Goal: Task Accomplishment & Management: Manage account settings

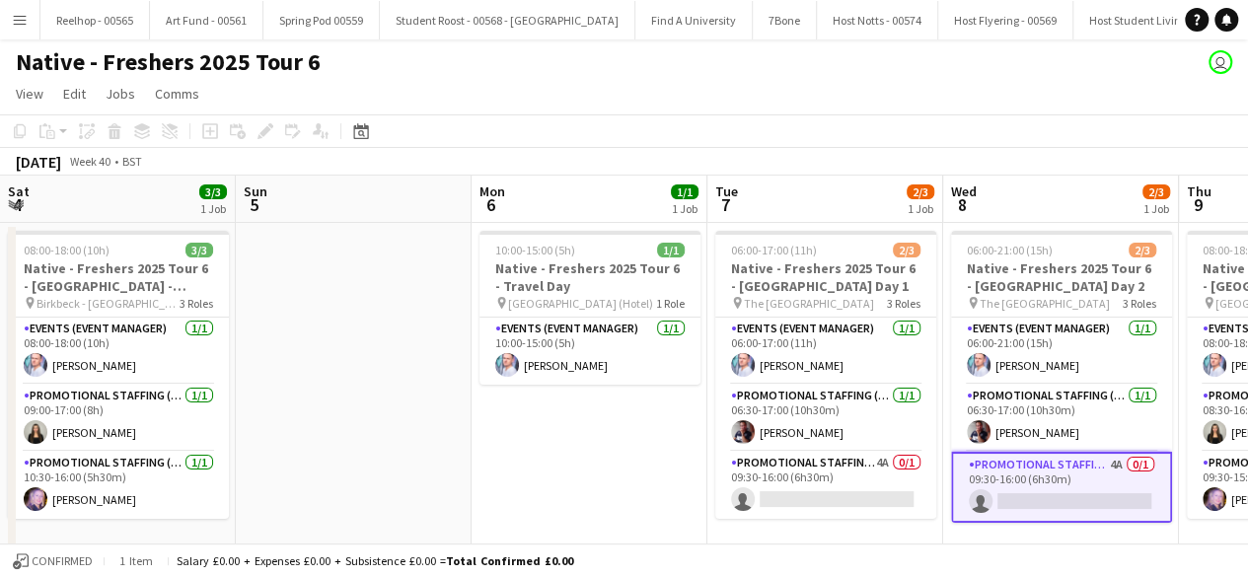
scroll to position [0, 427]
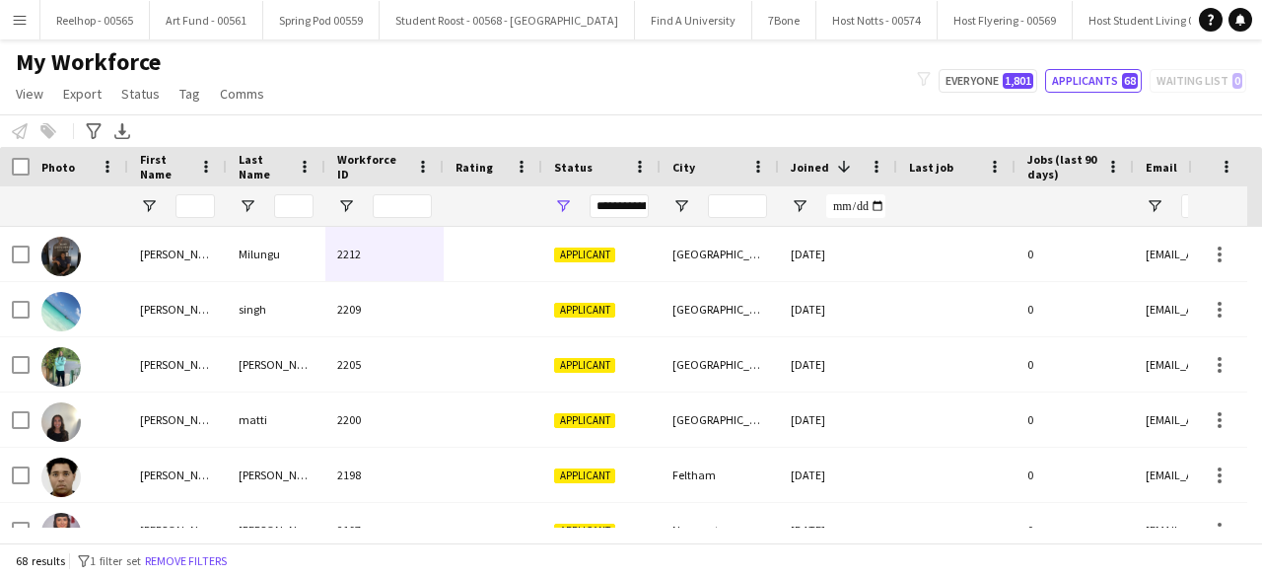
click at [14, 13] on app-icon "Menu" at bounding box center [20, 20] width 16 height 16
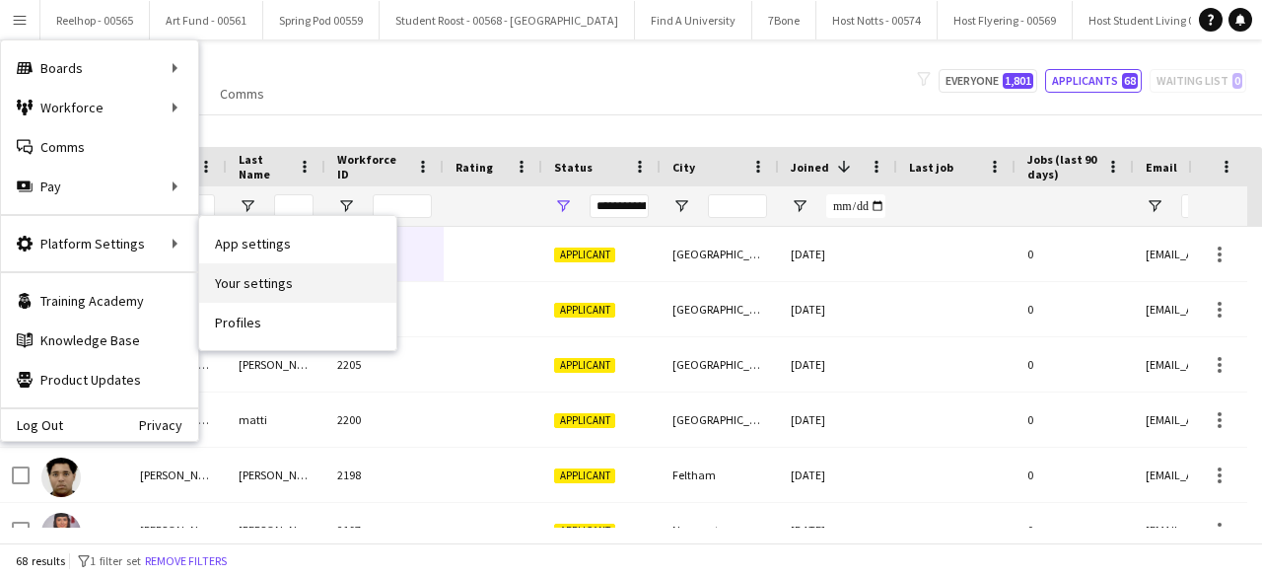
click at [284, 280] on link "Your settings" at bounding box center [297, 282] width 197 height 39
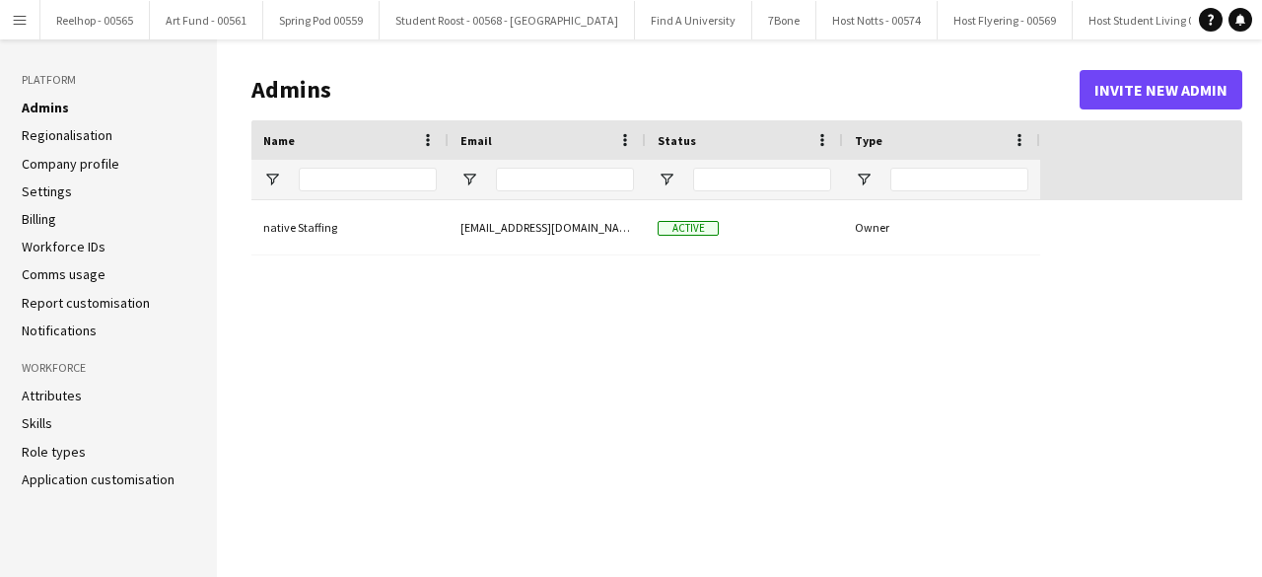
type input "**********"
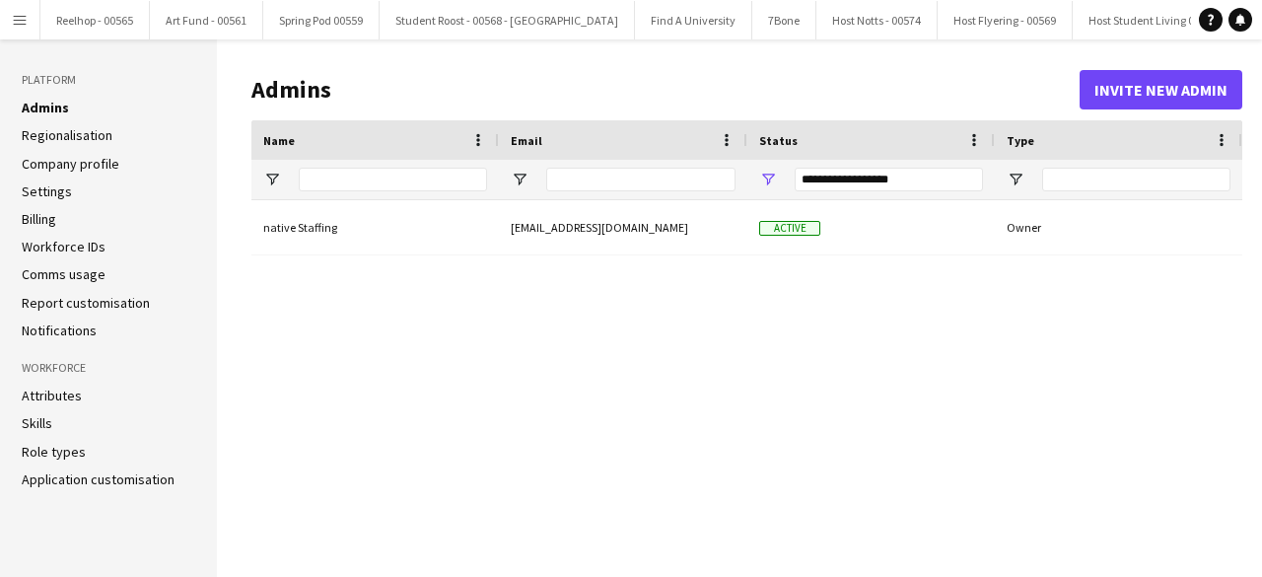
click at [59, 191] on link "Settings" at bounding box center [47, 191] width 50 height 18
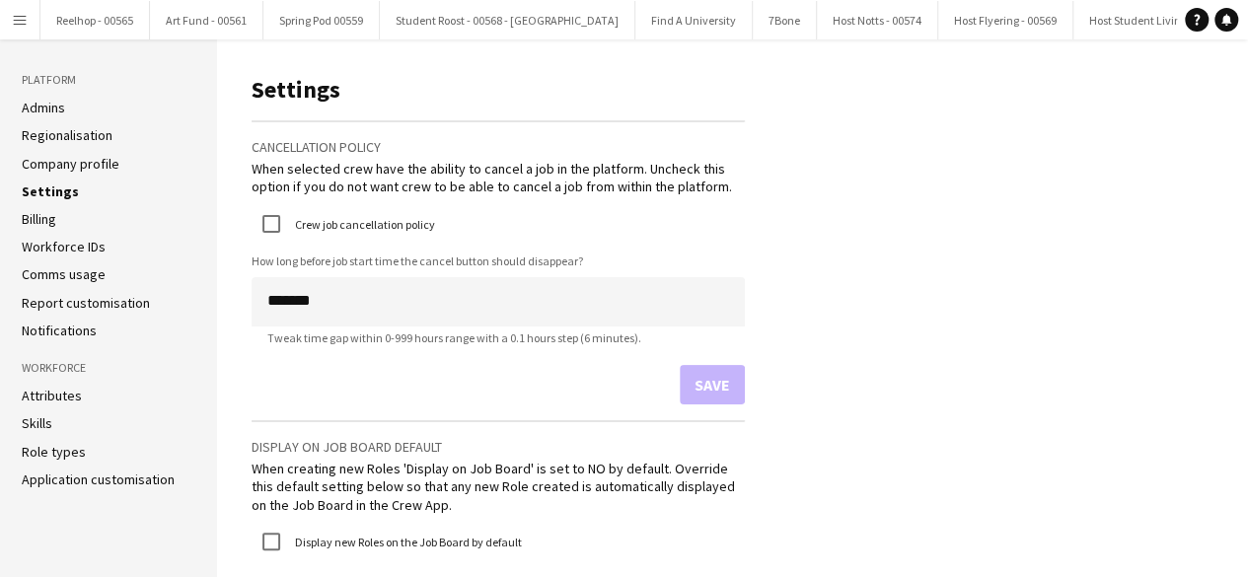
click at [59, 168] on link "Company profile" at bounding box center [71, 164] width 98 height 18
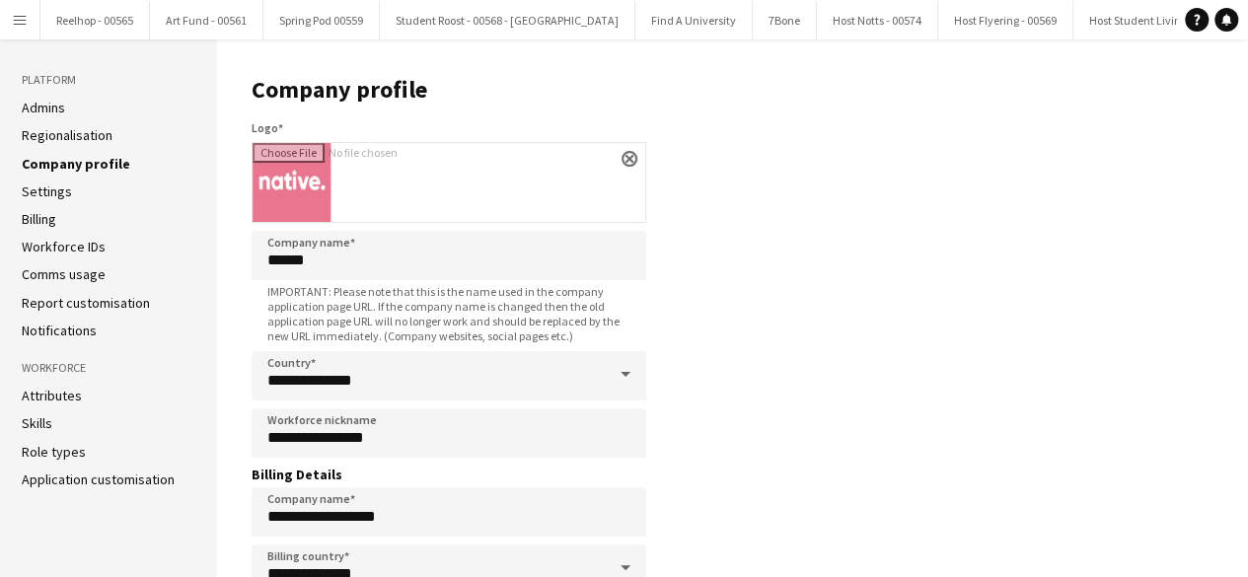
click at [56, 190] on link "Settings" at bounding box center [47, 191] width 50 height 18
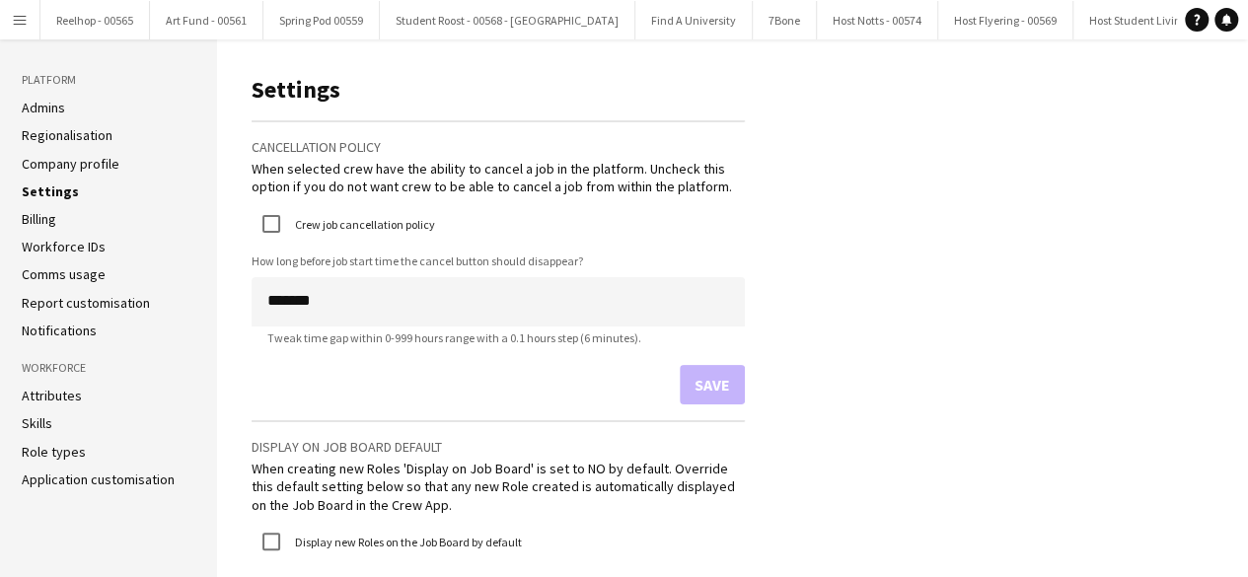
click at [53, 246] on link "Workforce IDs" at bounding box center [64, 247] width 84 height 18
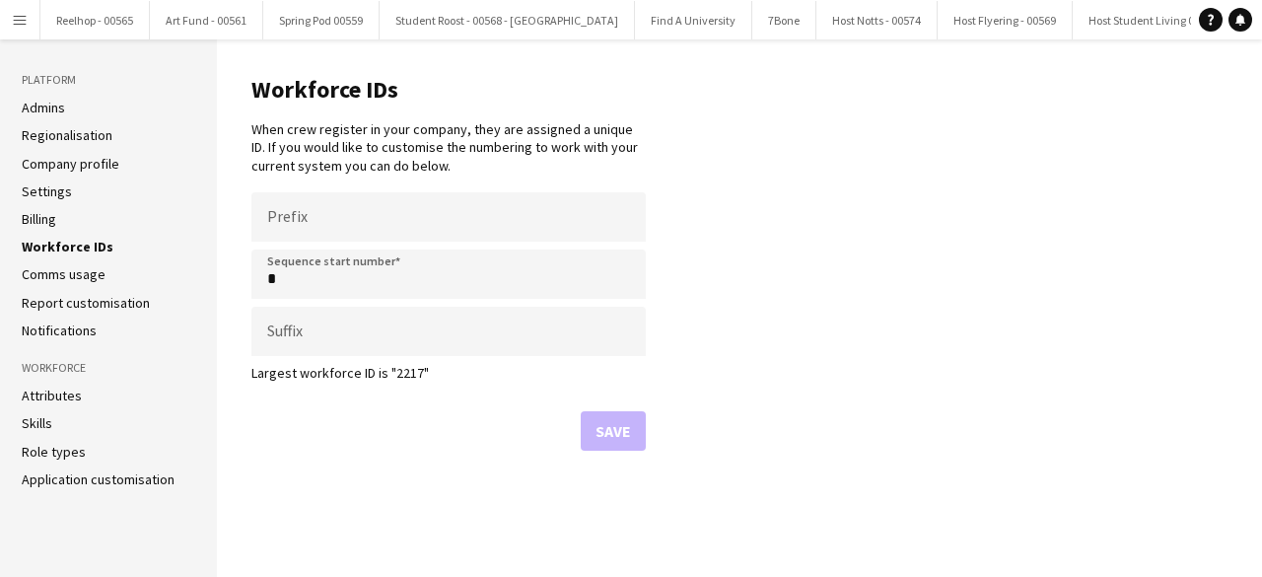
click at [57, 279] on link "Comms usage" at bounding box center [64, 274] width 84 height 18
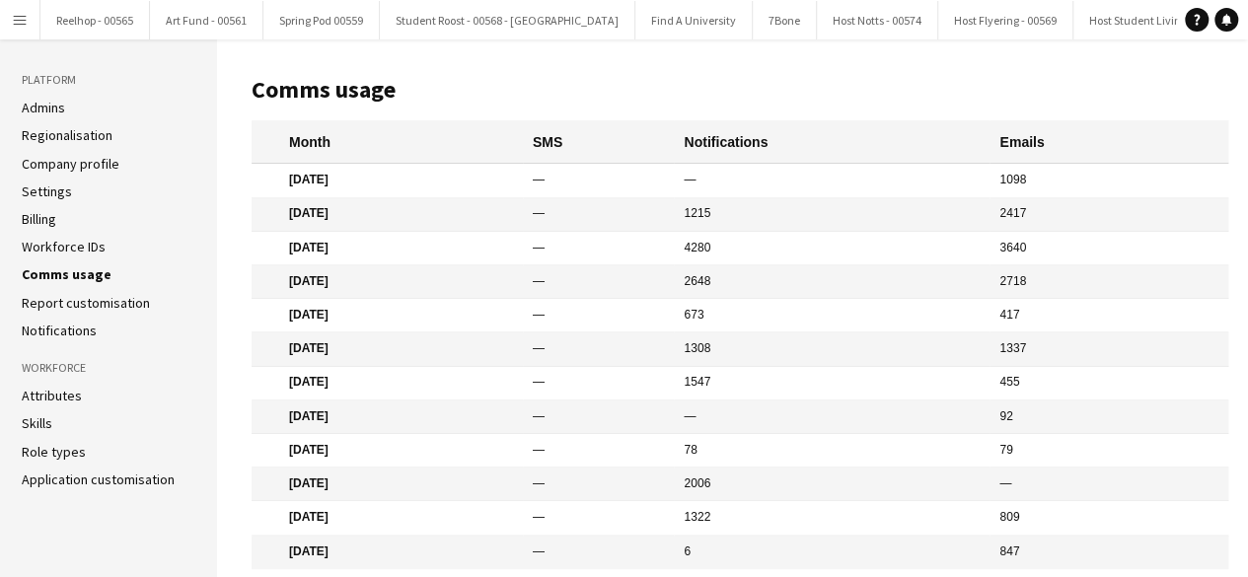
click at [59, 300] on link "Report customisation" at bounding box center [86, 303] width 128 height 18
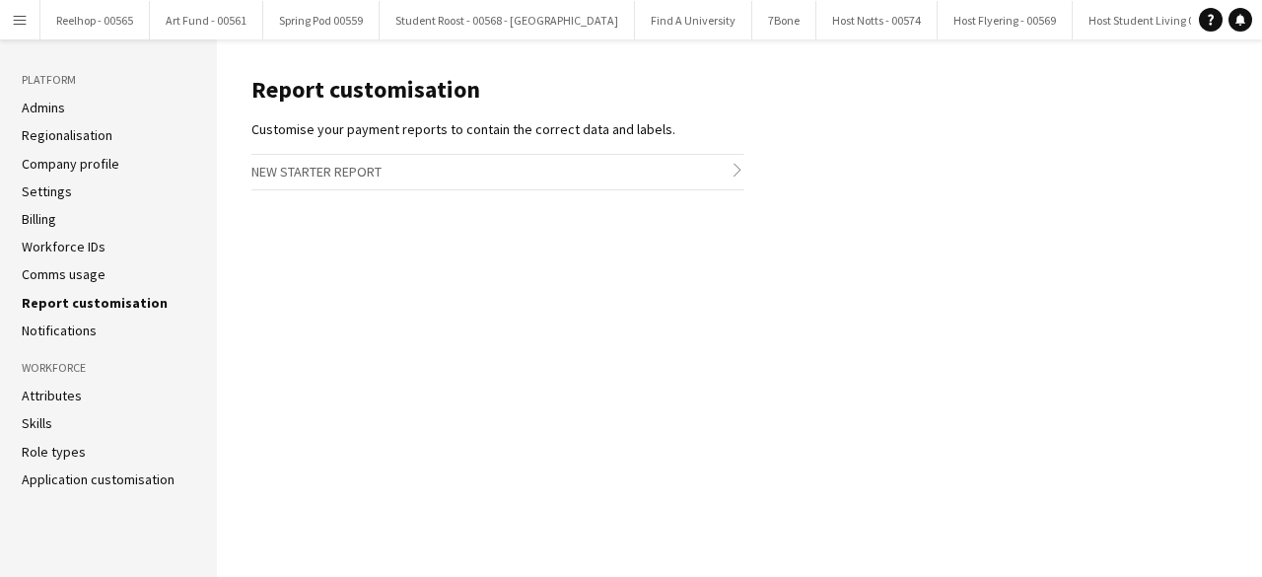
click at [63, 326] on link "Notifications" at bounding box center [59, 330] width 75 height 18
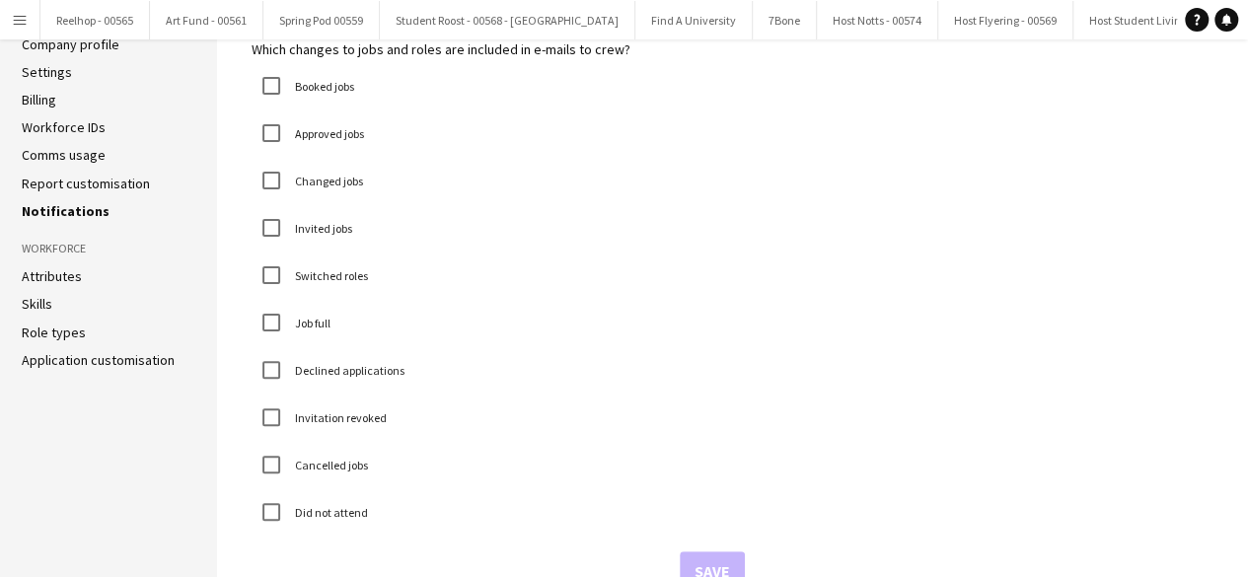
scroll to position [129, 0]
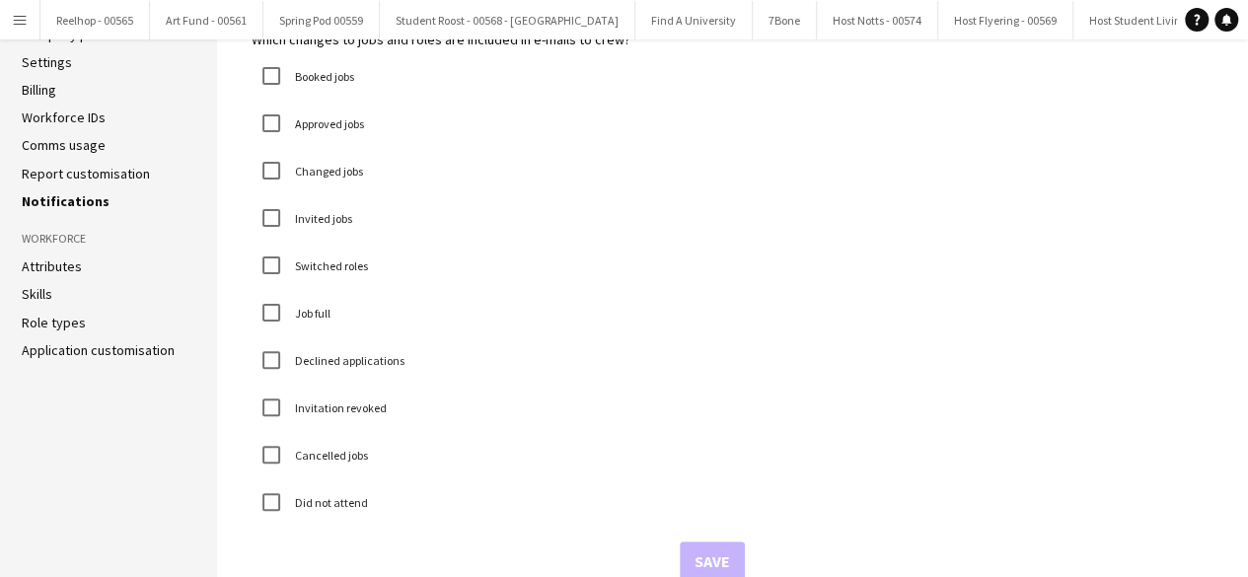
click at [57, 271] on link "Attributes" at bounding box center [52, 266] width 60 height 18
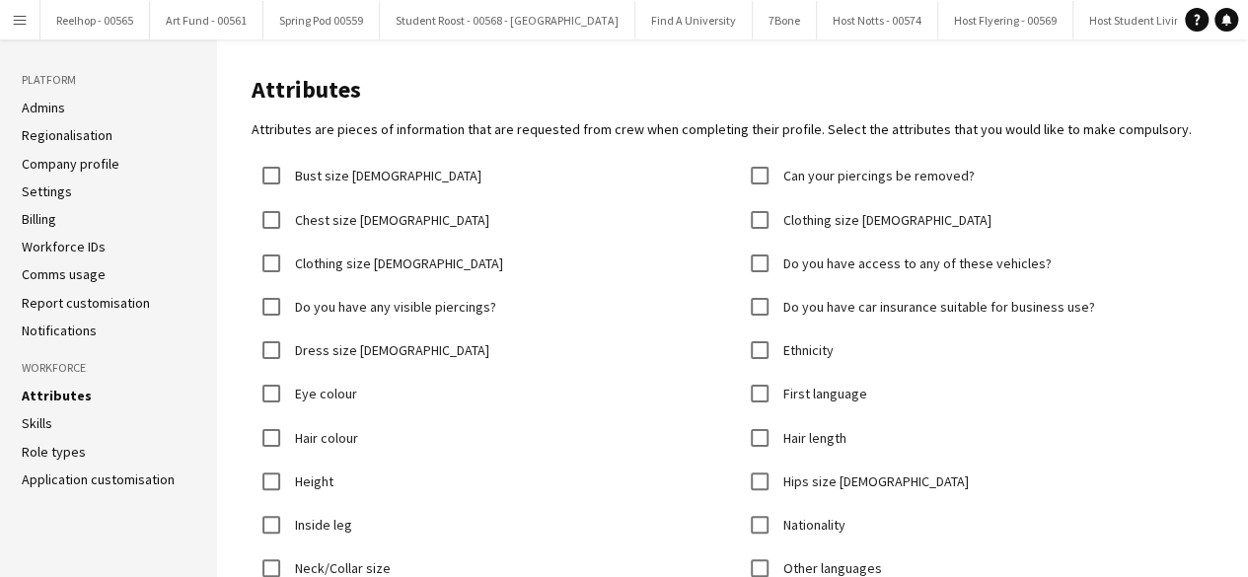
click at [45, 428] on link "Skills" at bounding box center [37, 423] width 31 height 18
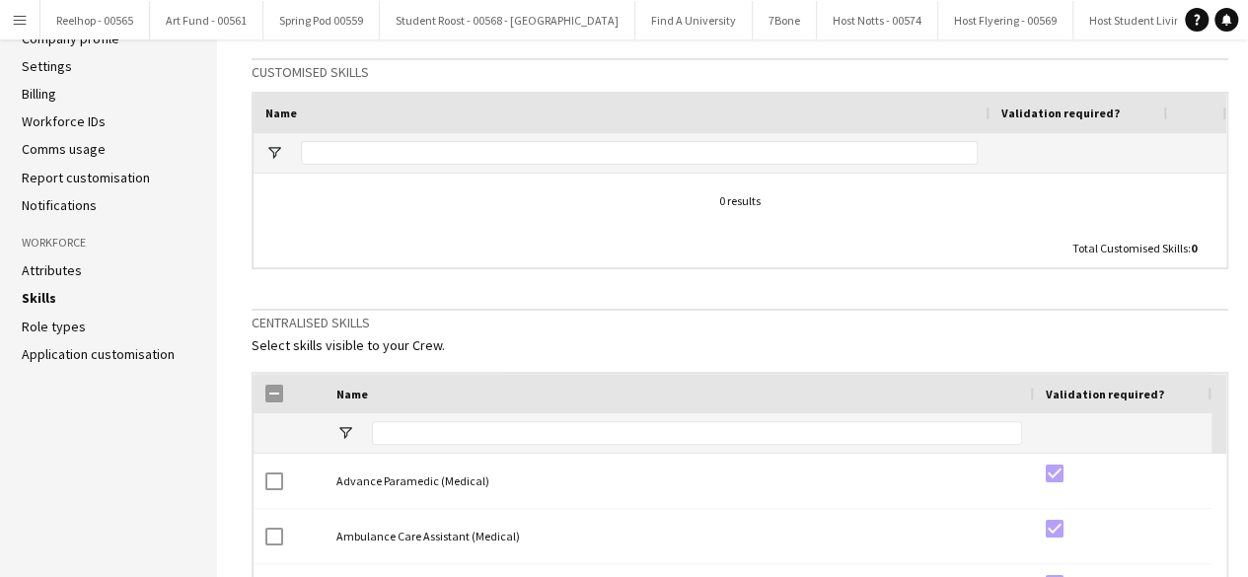
click at [56, 324] on link "Role types" at bounding box center [54, 327] width 64 height 18
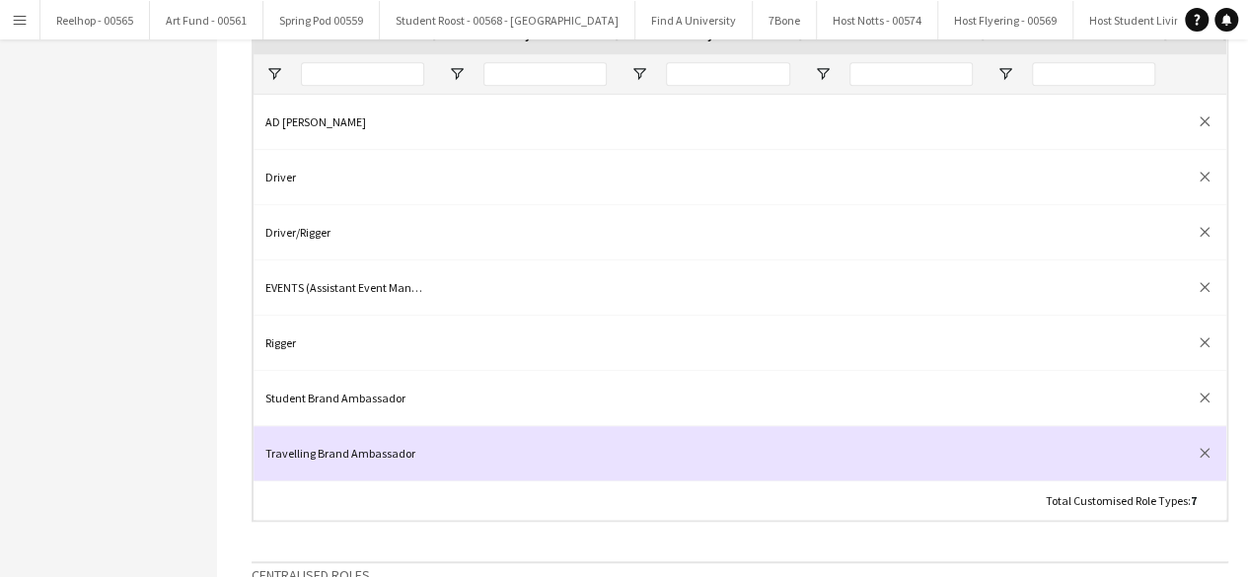
click at [395, 453] on div "Travelling Brand Ambassador" at bounding box center [344, 453] width 182 height 54
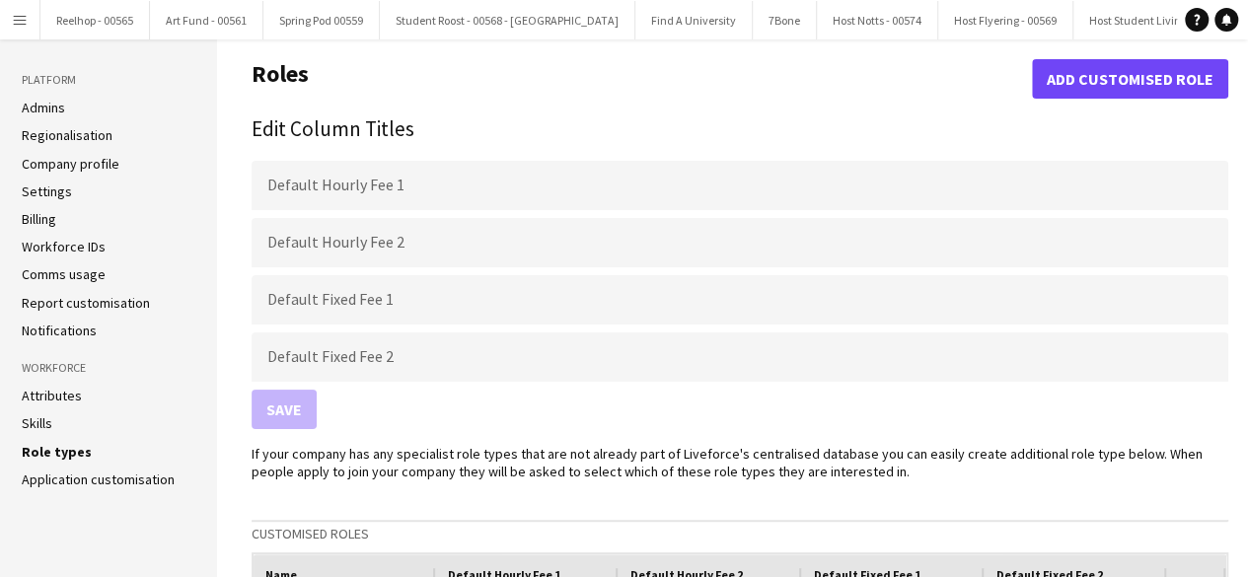
click at [95, 476] on link "Application customisation" at bounding box center [98, 479] width 153 height 18
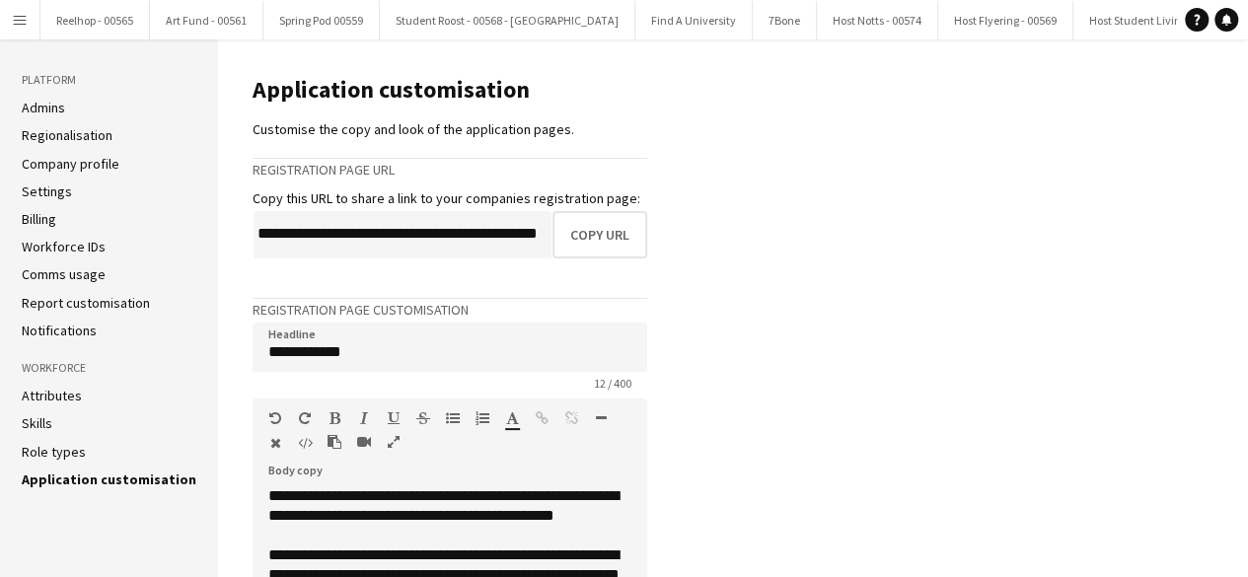
click at [99, 107] on li "Admins" at bounding box center [109, 108] width 175 height 18
click at [45, 107] on link "Admins" at bounding box center [43, 108] width 43 height 18
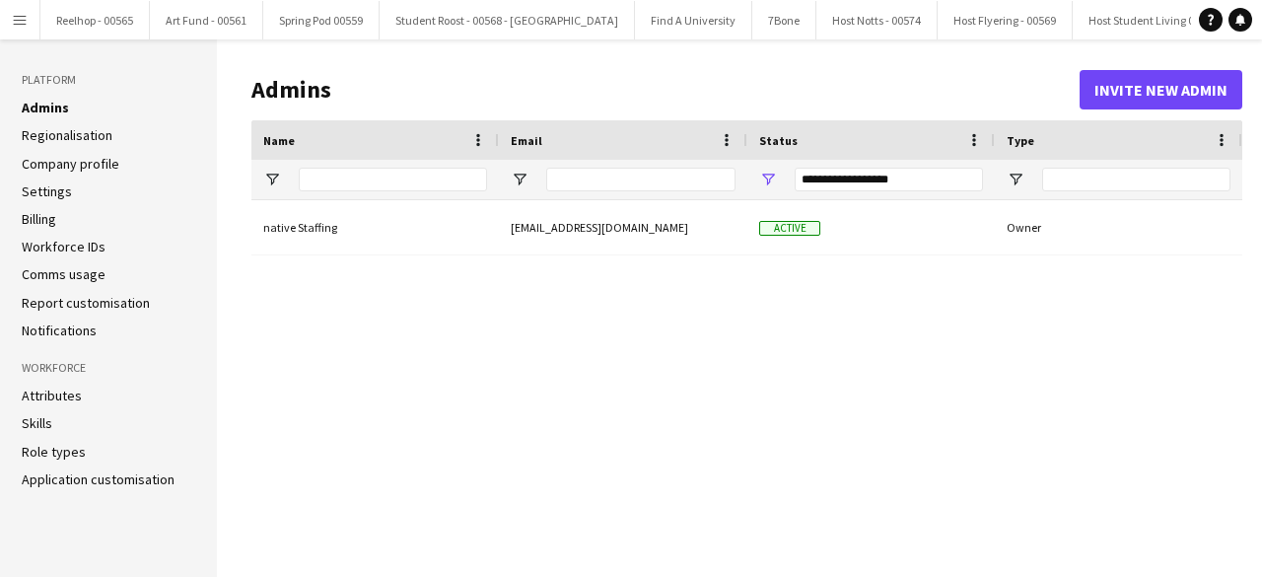
drag, startPoint x: 629, startPoint y: 381, endPoint x: 915, endPoint y: 520, distance: 318.0
click at [915, 520] on div "native Staffing staffing@native.fm Active Owner" at bounding box center [746, 373] width 991 height 346
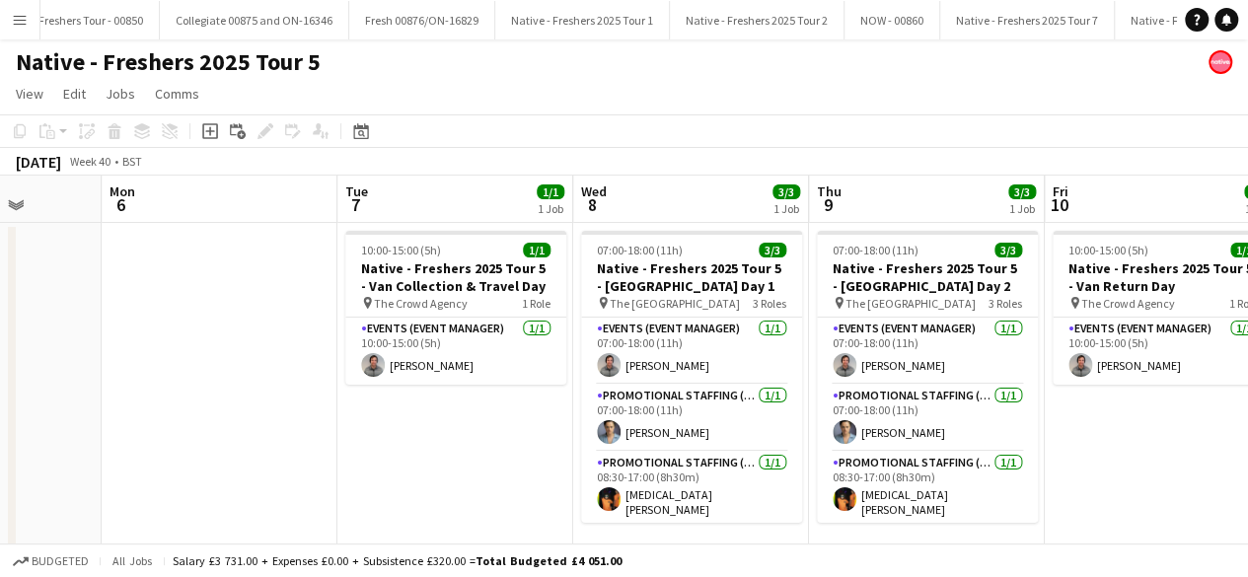
scroll to position [0, 605]
